Goal: Task Accomplishment & Management: Manage account settings

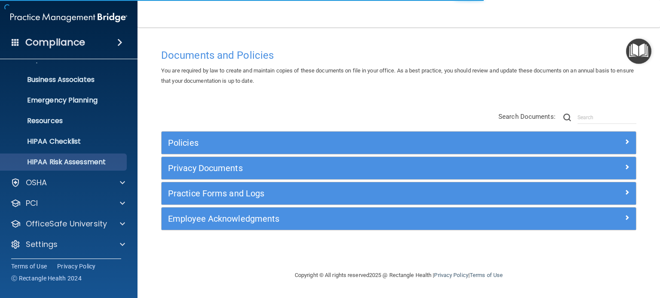
scroll to position [58, 0]
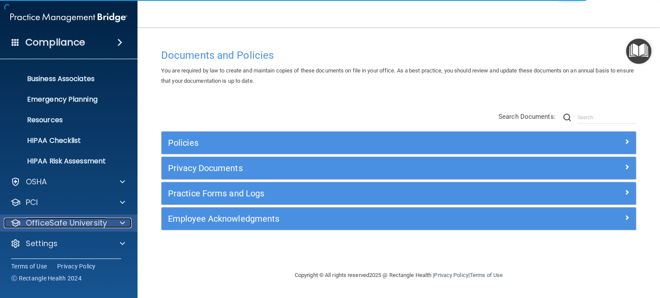
click at [63, 223] on p "OfficeSafe University" at bounding box center [66, 223] width 81 height 10
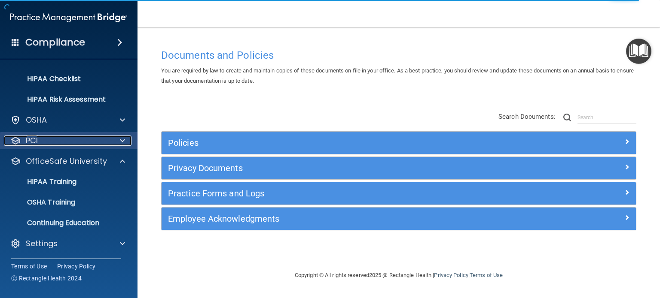
click at [42, 142] on div "PCI" at bounding box center [57, 141] width 106 height 10
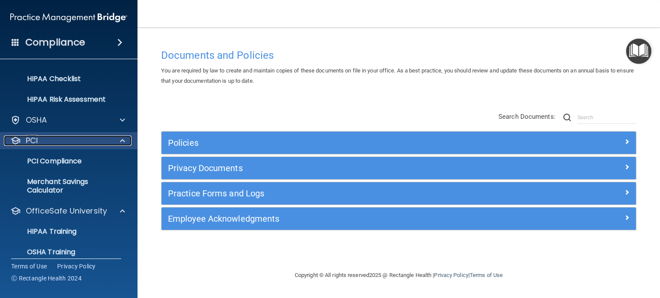
click at [42, 142] on div "PCI" at bounding box center [57, 141] width 106 height 10
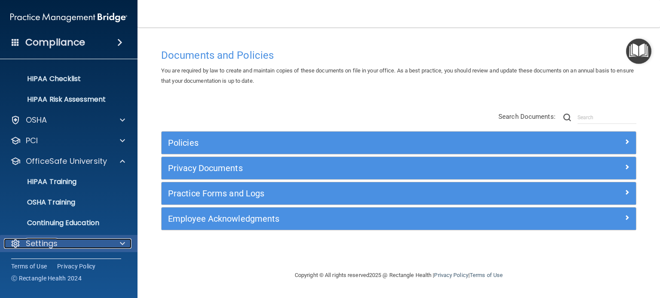
click at [46, 241] on p "Settings" at bounding box center [42, 244] width 32 height 10
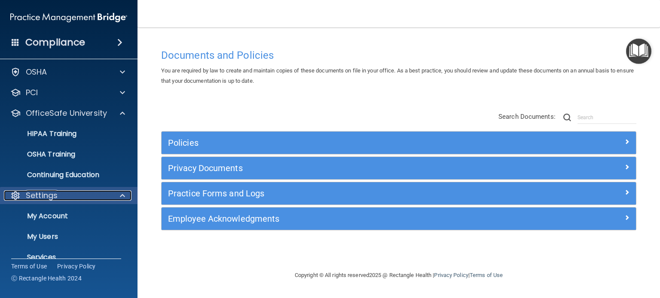
scroll to position [202, 0]
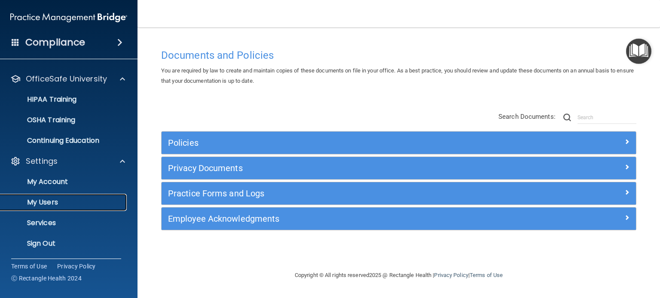
click at [52, 201] on p "My Users" at bounding box center [64, 202] width 117 height 9
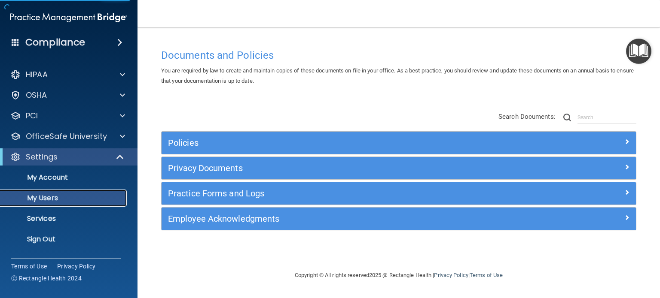
click at [53, 199] on p "My Users" at bounding box center [64, 198] width 117 height 9
select select "20"
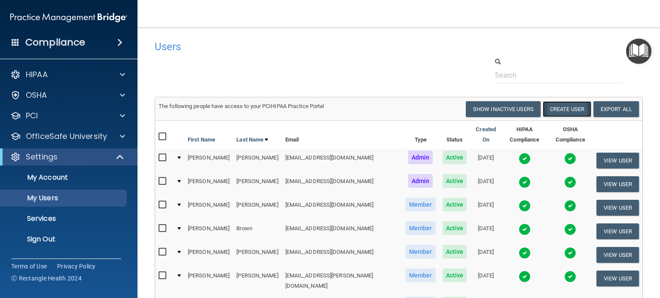
click at [568, 109] on button "Create User" at bounding box center [566, 109] width 49 height 16
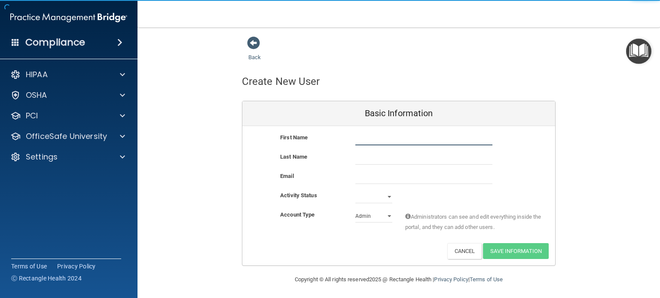
click at [370, 140] on input "text" at bounding box center [423, 139] width 137 height 13
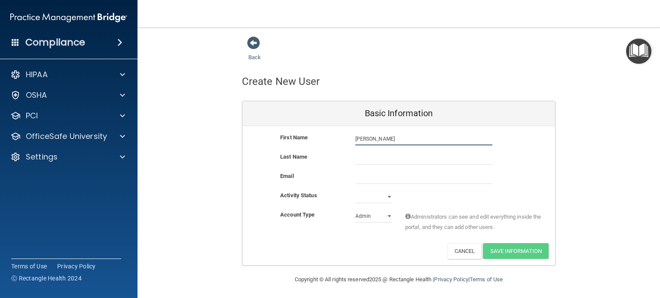
type input "[PERSON_NAME]"
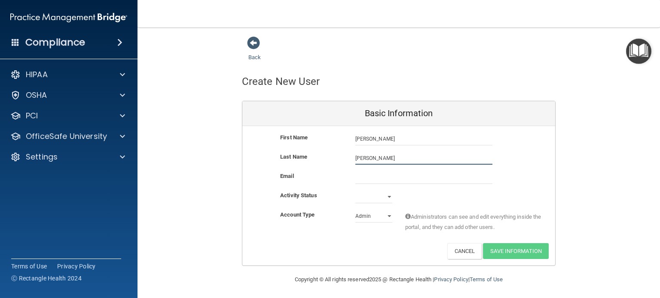
type input "[PERSON_NAME]"
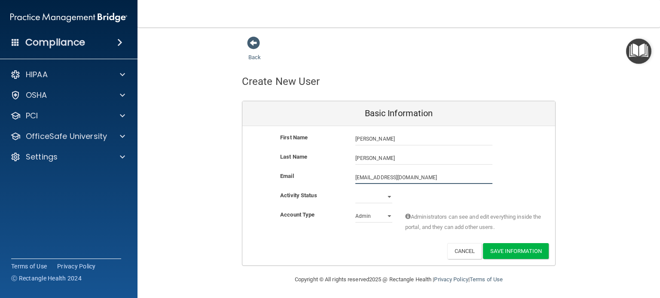
type input "[EMAIL_ADDRESS][DOMAIN_NAME]"
click at [383, 216] on select "Admin Member" at bounding box center [373, 216] width 37 height 13
select select "practice_member"
click at [355, 210] on select "Admin Member" at bounding box center [373, 216] width 37 height 13
click at [388, 198] on select "Active Inactive" at bounding box center [373, 197] width 37 height 13
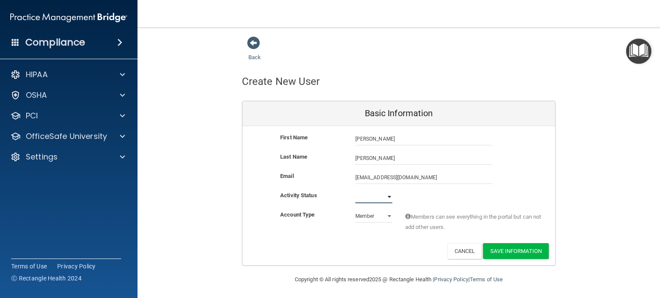
select select "active"
click at [355, 191] on select "Active Inactive" at bounding box center [373, 197] width 37 height 13
click at [493, 250] on button "Save Information" at bounding box center [516, 251] width 66 height 16
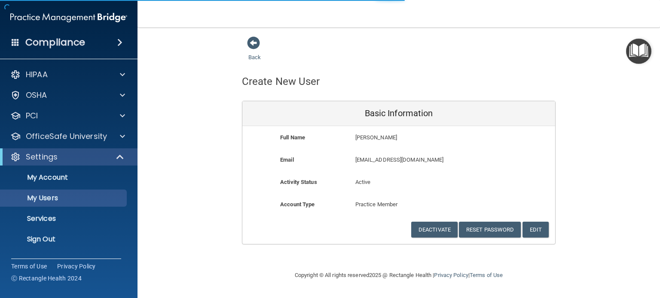
select select "20"
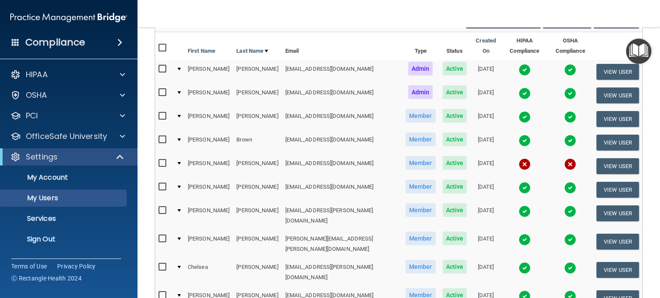
scroll to position [129, 0]
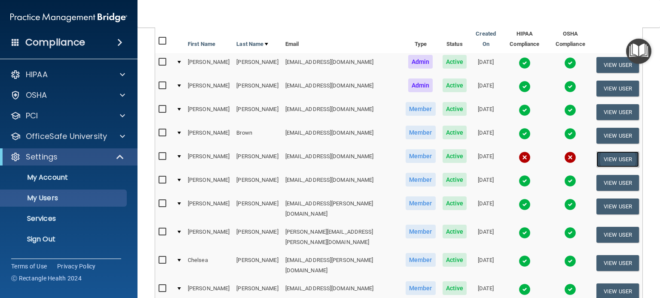
click at [610, 152] on button "View User" at bounding box center [617, 160] width 43 height 16
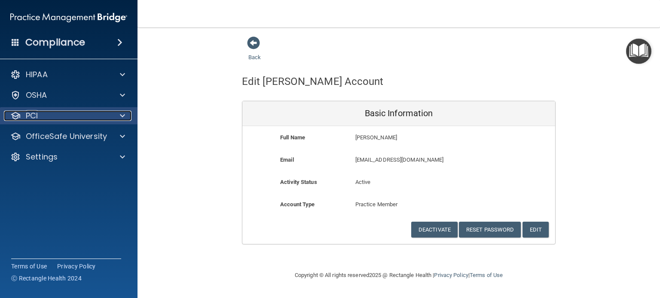
click at [41, 118] on div "PCI" at bounding box center [57, 116] width 106 height 10
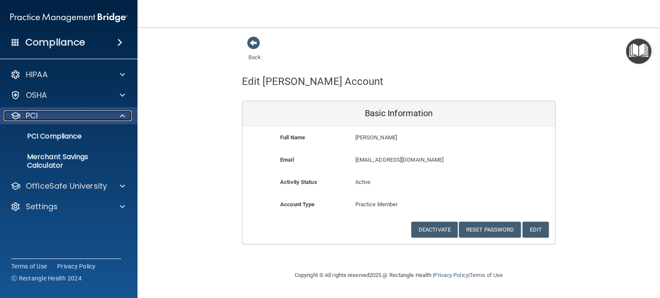
click at [58, 116] on div "PCI" at bounding box center [57, 116] width 106 height 10
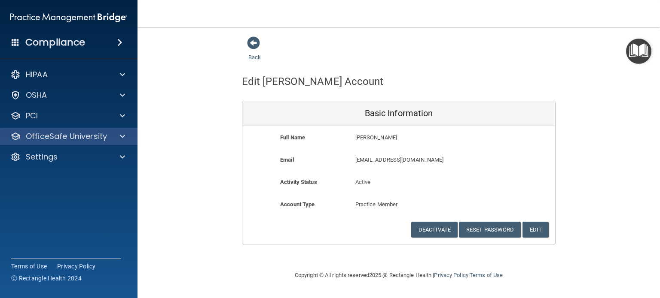
click at [64, 144] on div "OfficeSafe University" at bounding box center [69, 136] width 138 height 17
click at [84, 137] on p "OfficeSafe University" at bounding box center [66, 136] width 81 height 10
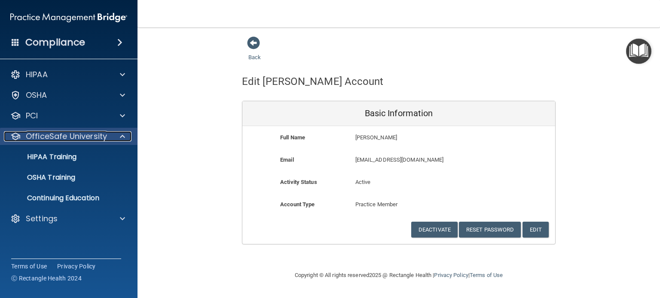
click at [129, 136] on div at bounding box center [120, 136] width 21 height 10
click at [126, 135] on div at bounding box center [120, 136] width 21 height 10
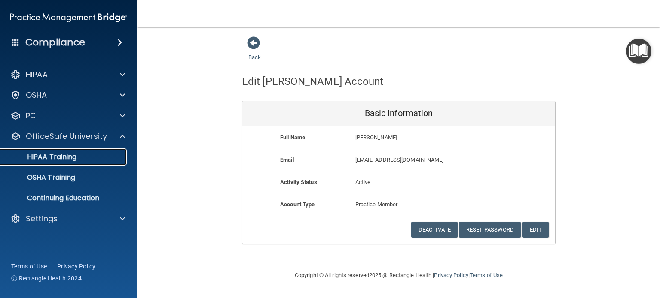
click at [70, 153] on p "HIPAA Training" at bounding box center [41, 157] width 71 height 9
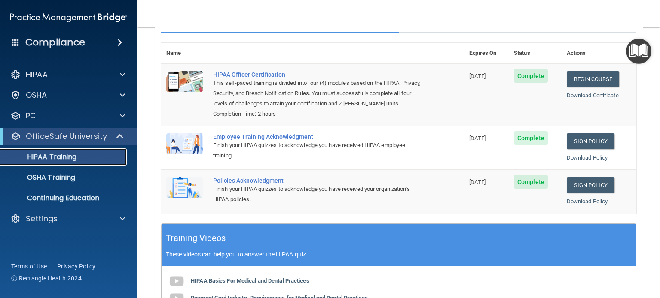
scroll to position [86, 0]
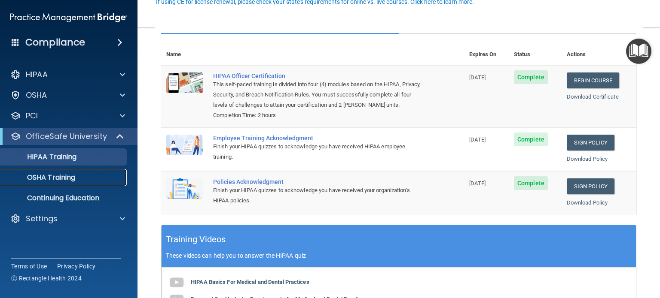
click at [57, 176] on p "OSHA Training" at bounding box center [41, 177] width 70 height 9
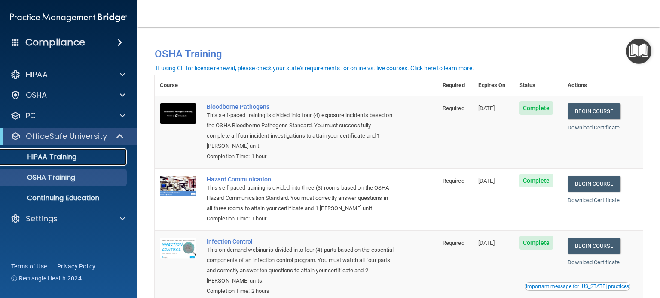
click at [48, 155] on p "HIPAA Training" at bounding box center [41, 157] width 71 height 9
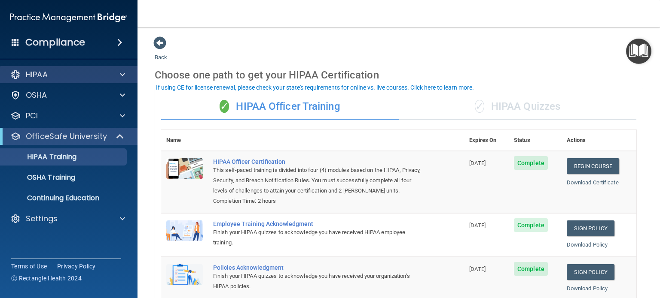
click at [60, 69] on div "HIPAA" at bounding box center [69, 74] width 138 height 17
